Goal: Task Accomplishment & Management: Manage account settings

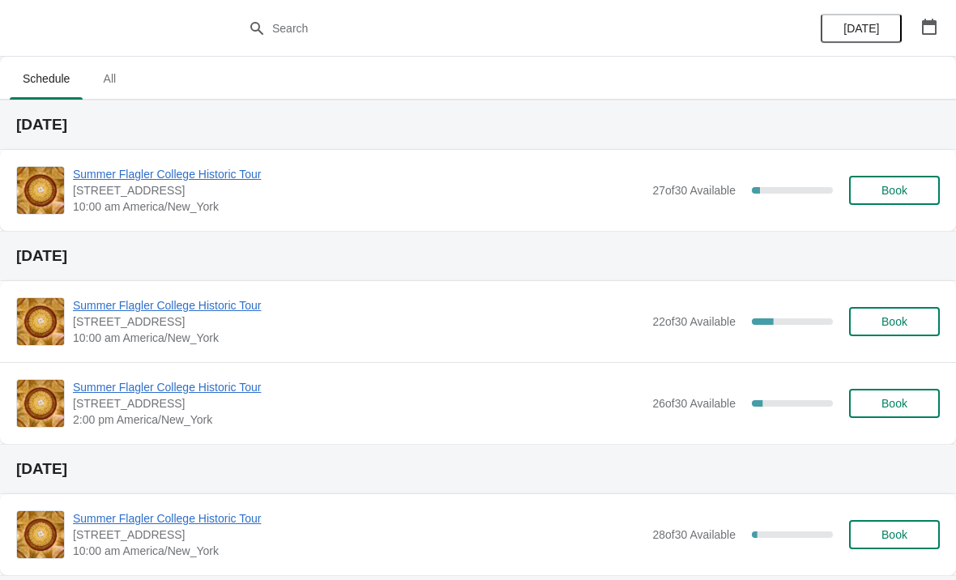
click at [110, 179] on span "Summer Flagler College Historic Tour" at bounding box center [358, 174] width 571 height 16
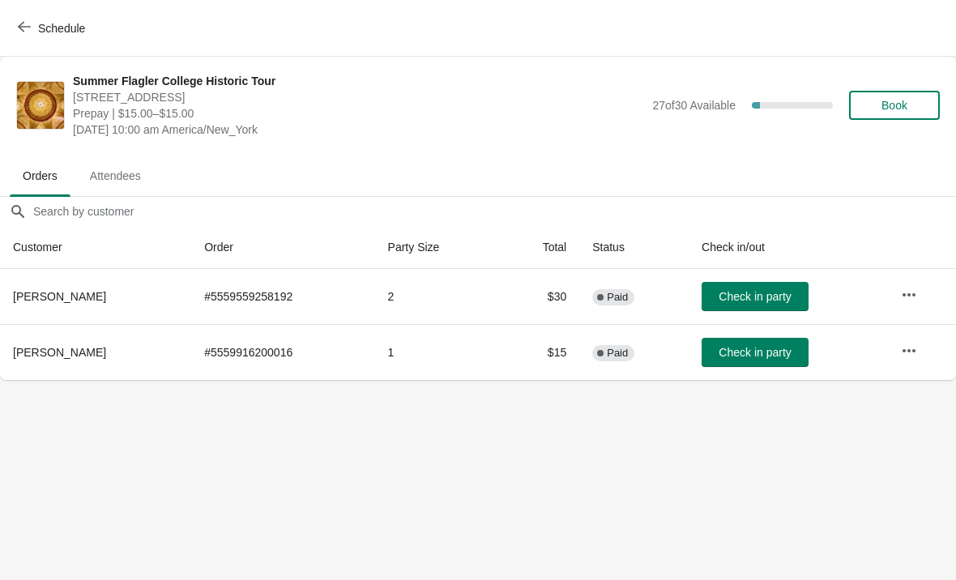
click at [36, 24] on span "Schedule" at bounding box center [53, 27] width 64 height 15
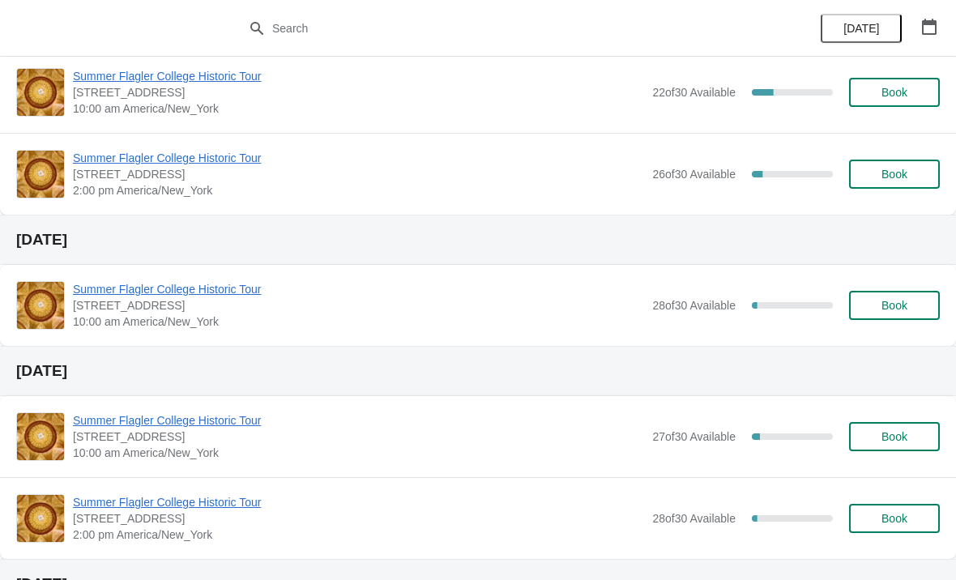
scroll to position [224, 0]
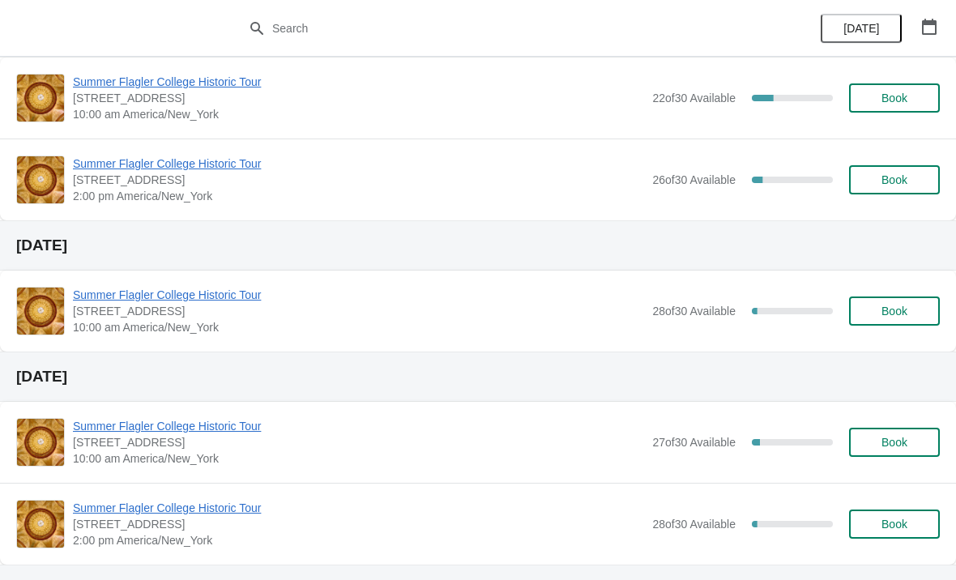
click at [111, 301] on span "Summer Flagler College Historic Tour" at bounding box center [358, 295] width 571 height 16
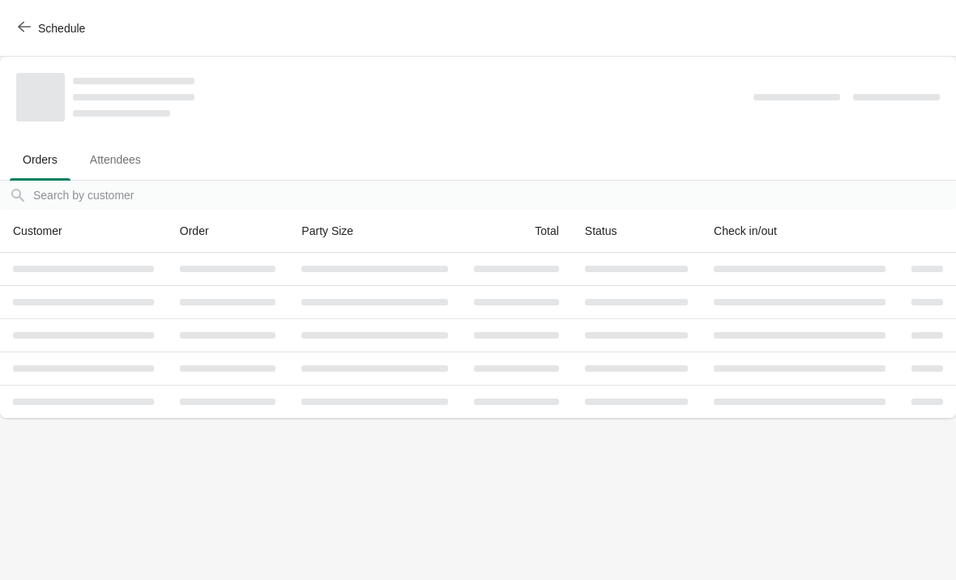
scroll to position [0, 0]
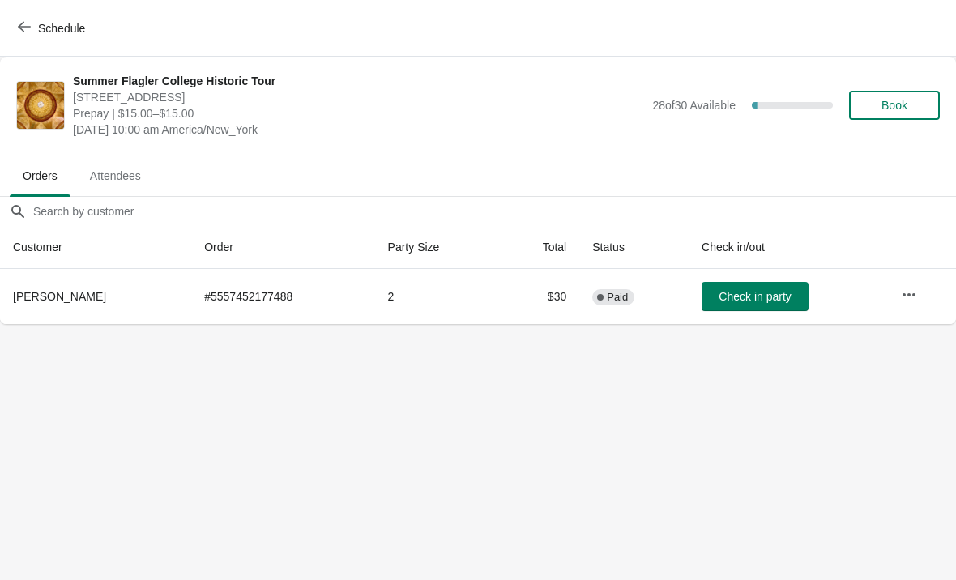
click at [36, 14] on button "Schedule" at bounding box center [53, 28] width 90 height 29
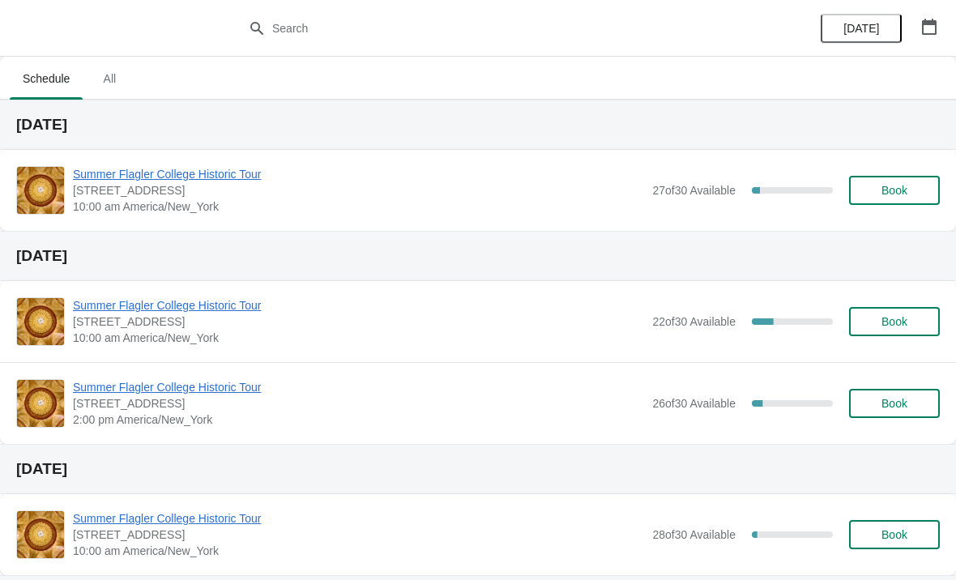
click at [125, 194] on span "[STREET_ADDRESS]" at bounding box center [358, 190] width 571 height 16
click at [115, 177] on span "Summer Flagler College Historic Tour" at bounding box center [358, 174] width 571 height 16
click at [899, 185] on span "Book" at bounding box center [894, 190] width 26 height 13
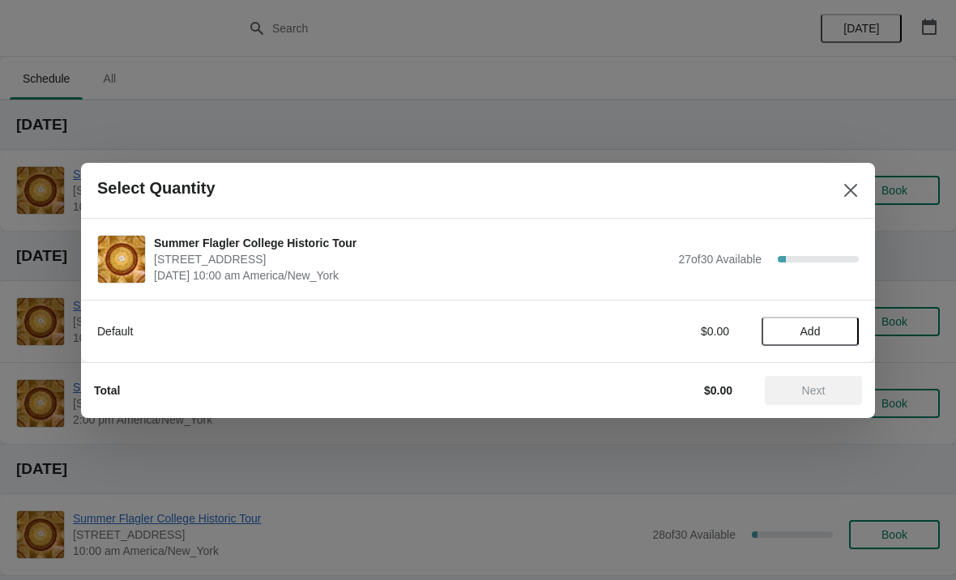
click at [818, 318] on button "Add" at bounding box center [810, 331] width 97 height 29
click at [822, 320] on div "Default $15.00 1" at bounding box center [478, 331] width 762 height 29
click at [830, 331] on icon at bounding box center [838, 330] width 17 height 17
click at [781, 413] on div "Total $30.00 Next" at bounding box center [478, 390] width 794 height 56
click at [791, 403] on button "Next" at bounding box center [813, 390] width 97 height 29
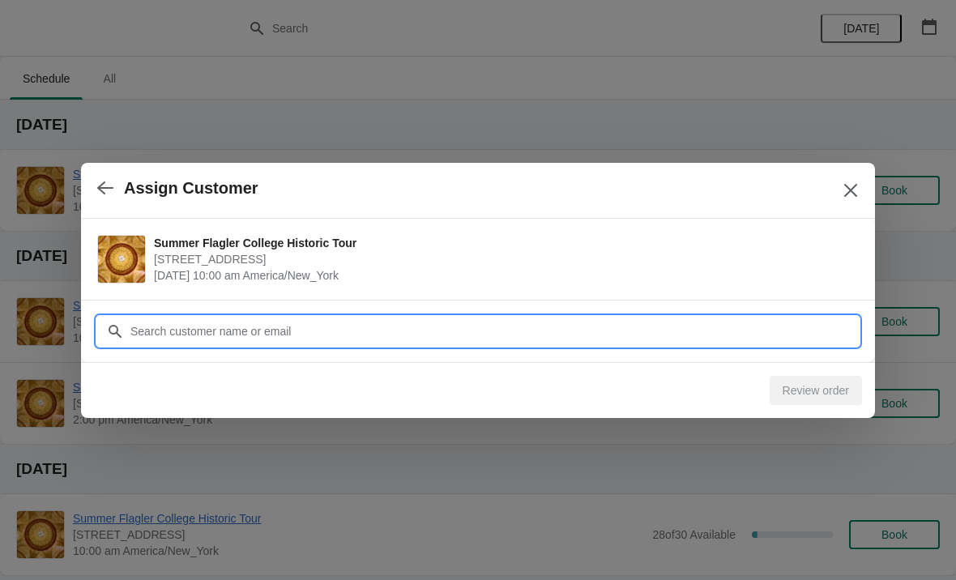
click at [241, 317] on input "Customer" at bounding box center [494, 331] width 729 height 29
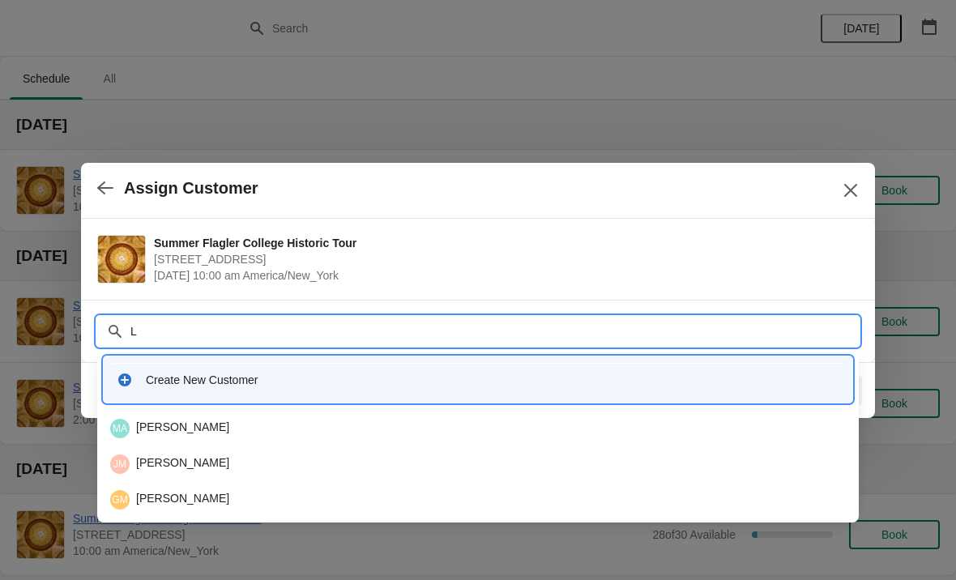
type input "Lg"
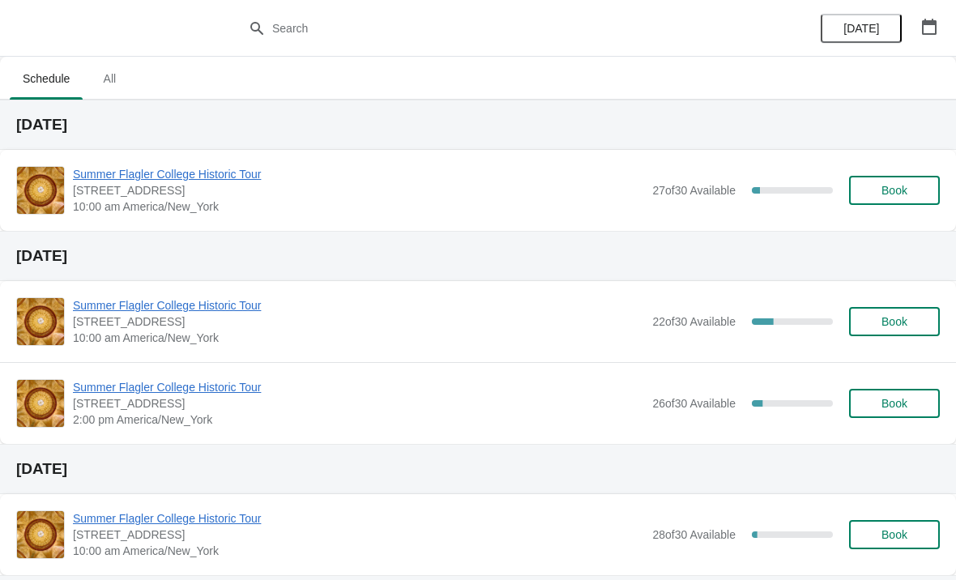
click at [97, 170] on span "Summer Flagler College Historic Tour" at bounding box center [358, 174] width 571 height 16
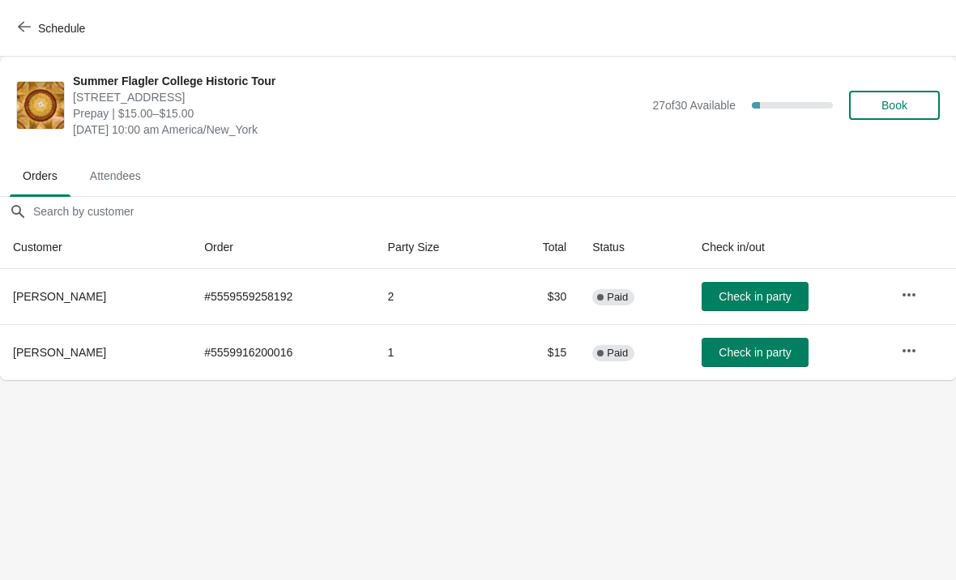
click at [733, 302] on span "Check in party" at bounding box center [755, 296] width 72 height 13
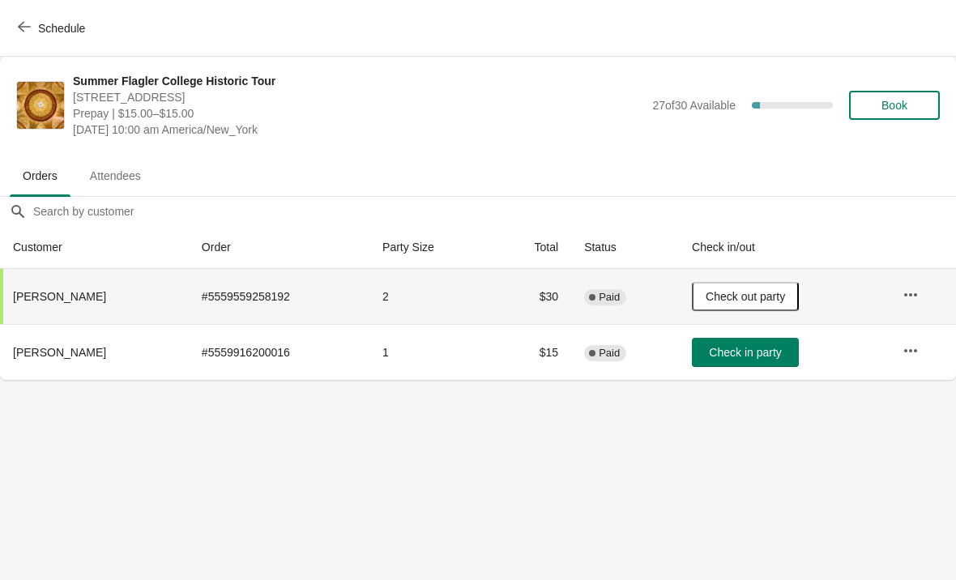
click at [210, 415] on body "Schedule Summer Flagler College Historic Tour [STREET_ADDRESS] Prepay | $15.00–…" at bounding box center [478, 290] width 956 height 580
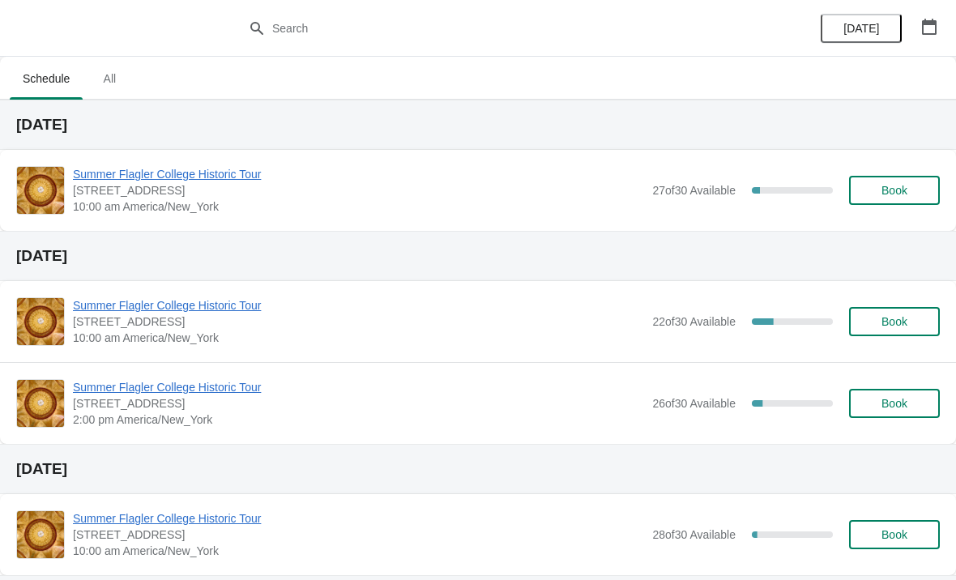
click at [128, 181] on span "Summer Flagler College Historic Tour" at bounding box center [358, 174] width 571 height 16
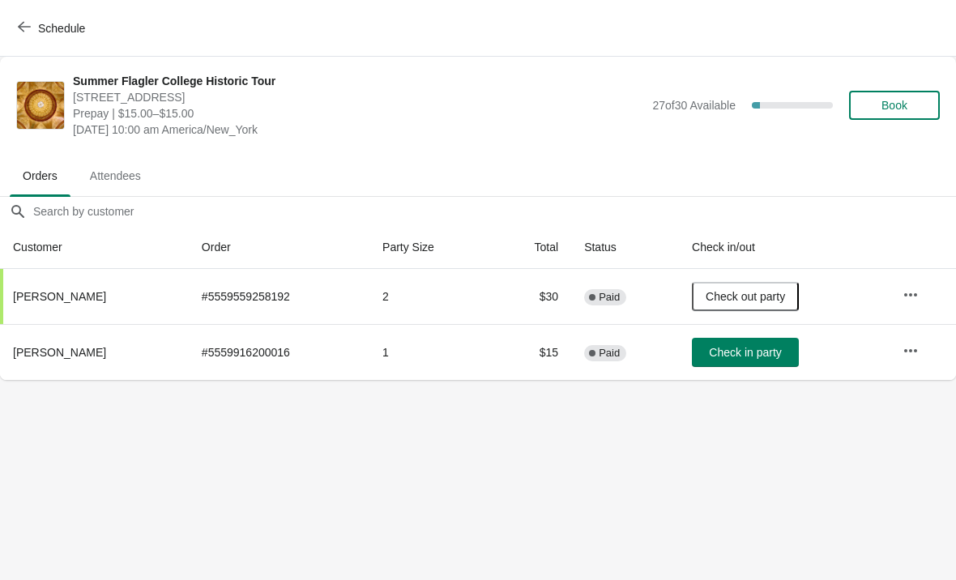
click at [732, 356] on span "Check in party" at bounding box center [745, 352] width 72 height 13
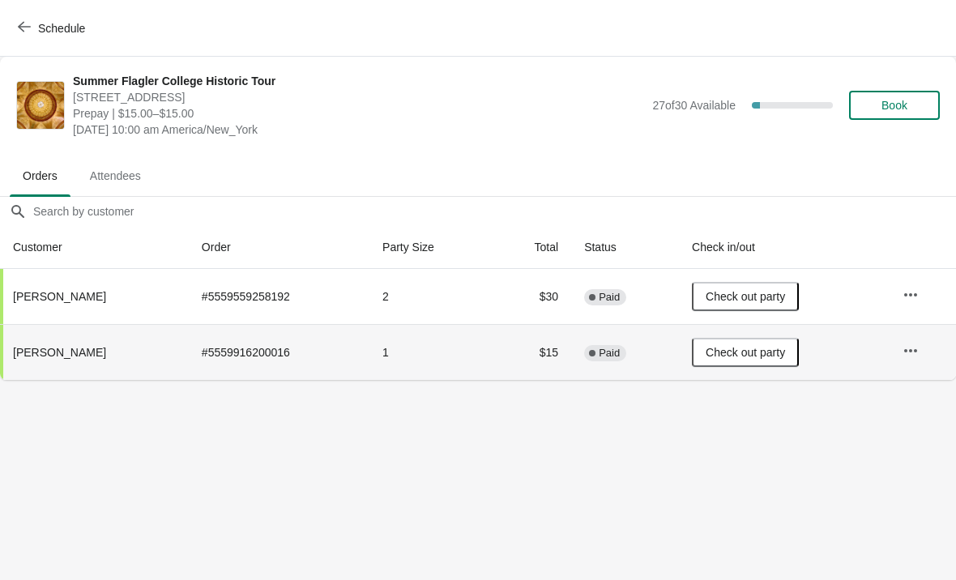
click at [24, 23] on icon "button" at bounding box center [24, 26] width 13 height 13
